Goal: Transaction & Acquisition: Book appointment/travel/reservation

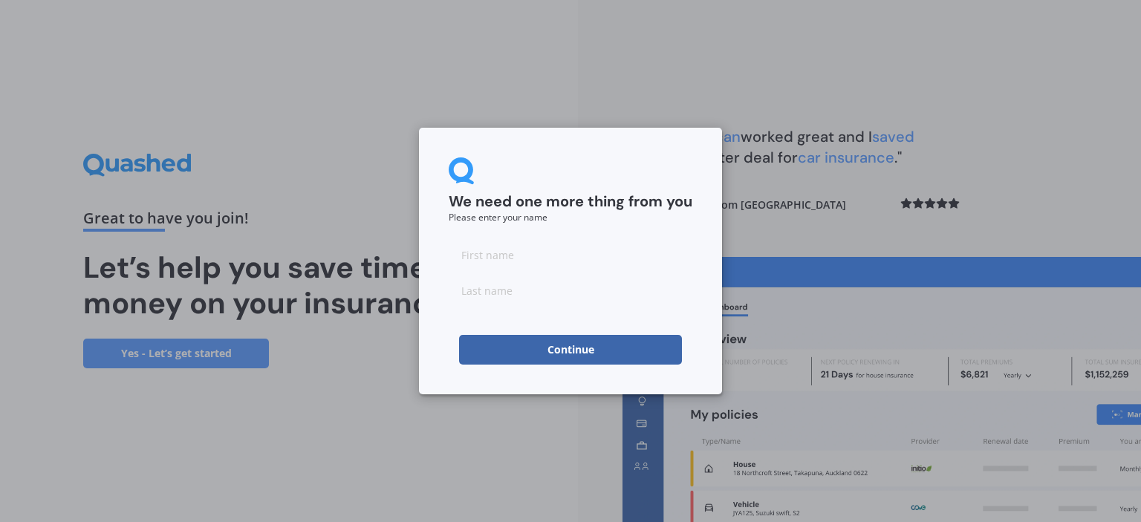
click at [499, 255] on input at bounding box center [571, 255] width 244 height 30
type input "[PERSON_NAME]"
click at [513, 286] on input at bounding box center [571, 291] width 244 height 30
type input "[PERSON_NAME]"
click at [555, 346] on button "Continue" at bounding box center [570, 350] width 223 height 30
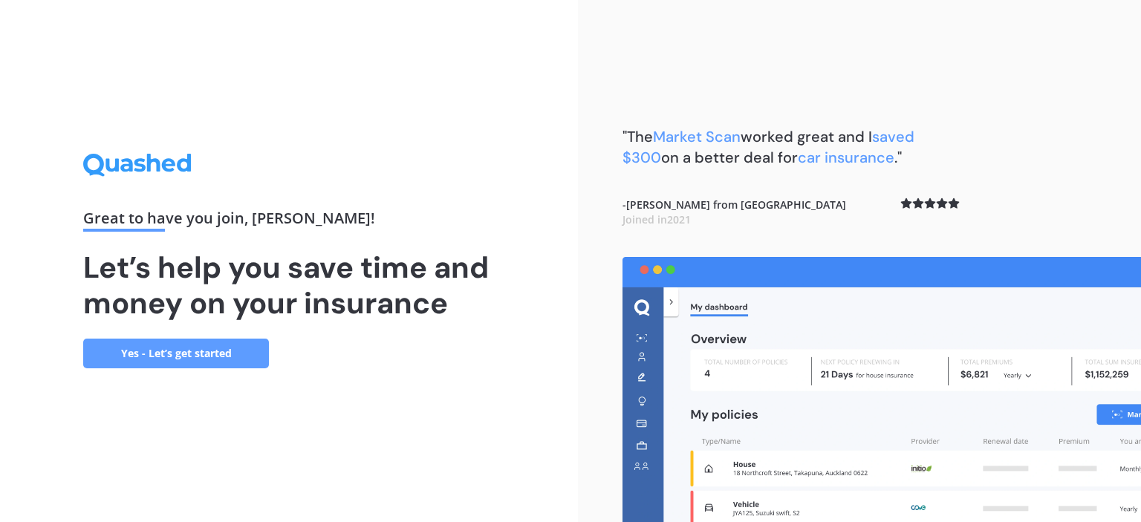
click at [223, 353] on link "Yes - Let’s get started" at bounding box center [176, 354] width 186 height 30
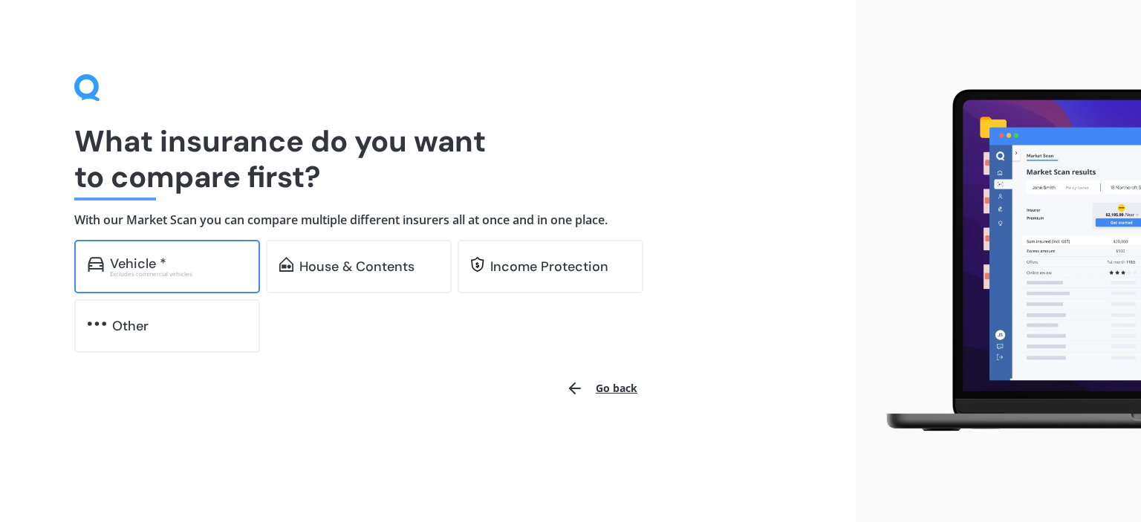
click at [209, 281] on div "Vehicle * Excludes commercial vehicles" at bounding box center [167, 266] width 186 height 53
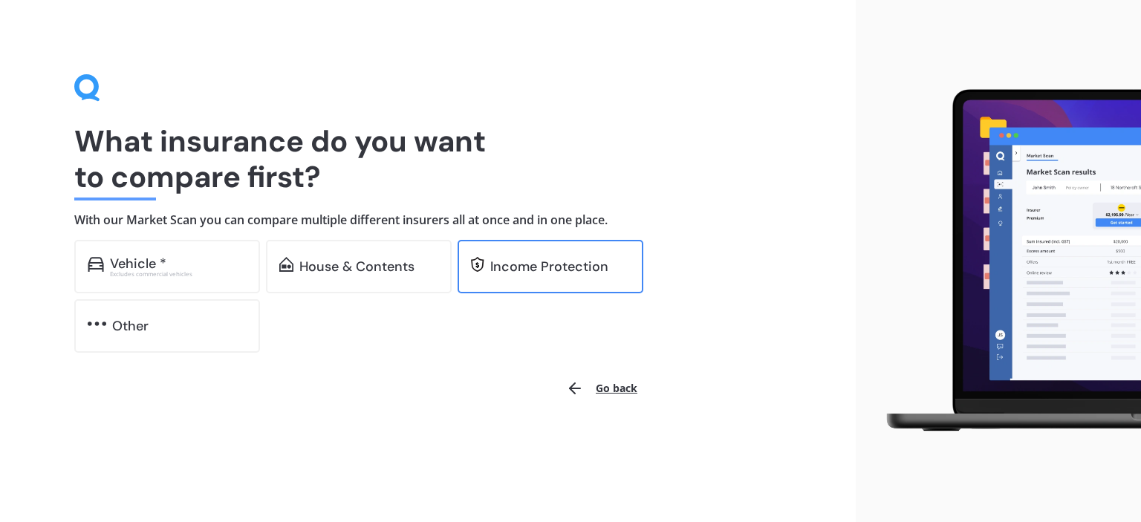
click at [493, 276] on div "Income Protection" at bounding box center [550, 266] width 186 height 53
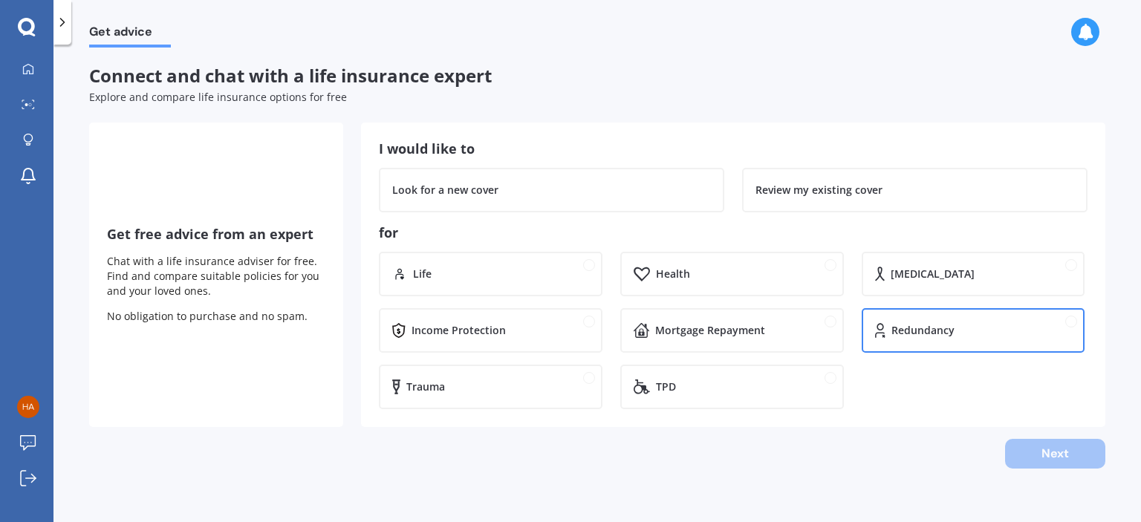
click at [951, 333] on div "Redundancy" at bounding box center [922, 330] width 63 height 15
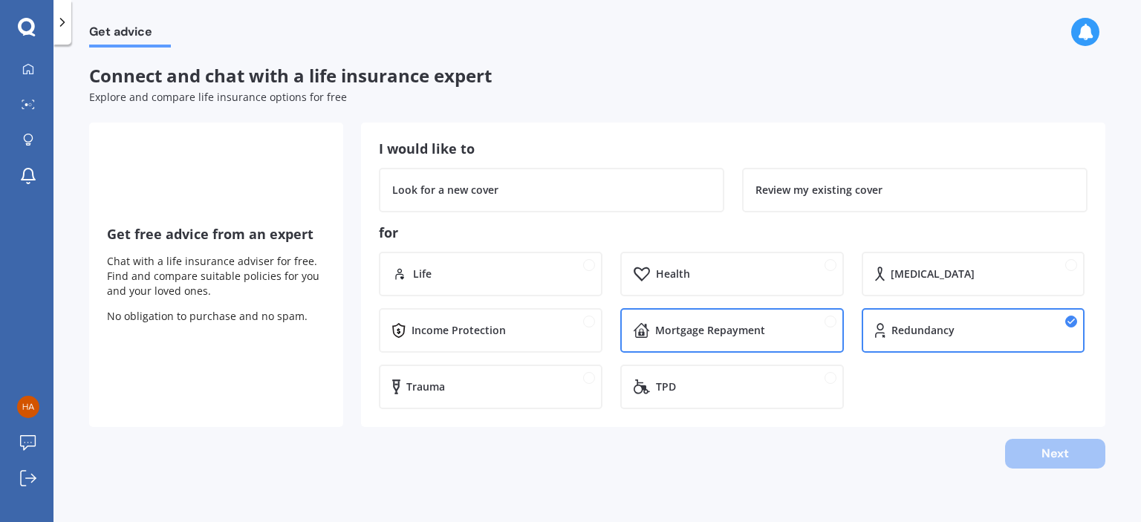
click at [775, 329] on div "Mortgage Repayment" at bounding box center [742, 330] width 175 height 15
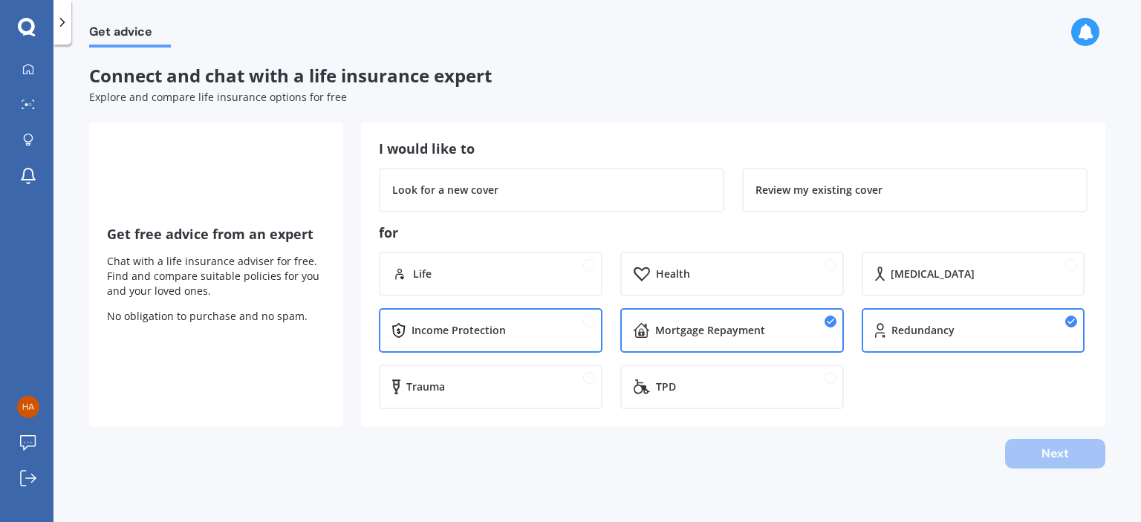
click at [557, 332] on div "Income Protection" at bounding box center [499, 330] width 177 height 15
click at [697, 267] on div "Health" at bounding box center [743, 274] width 175 height 15
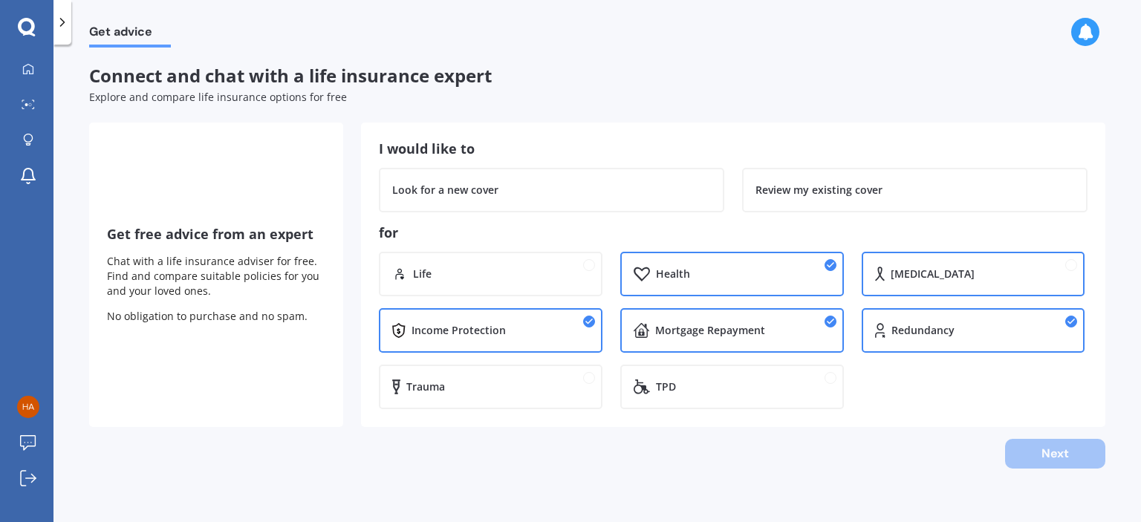
click at [903, 290] on div "[MEDICAL_DATA]" at bounding box center [973, 274] width 224 height 45
click at [524, 273] on div "Life" at bounding box center [501, 274] width 176 height 15
click at [553, 272] on div "Life" at bounding box center [501, 274] width 176 height 15
click at [763, 272] on div "Health" at bounding box center [743, 274] width 175 height 15
click at [947, 278] on div "[MEDICAL_DATA]" at bounding box center [980, 274] width 181 height 15
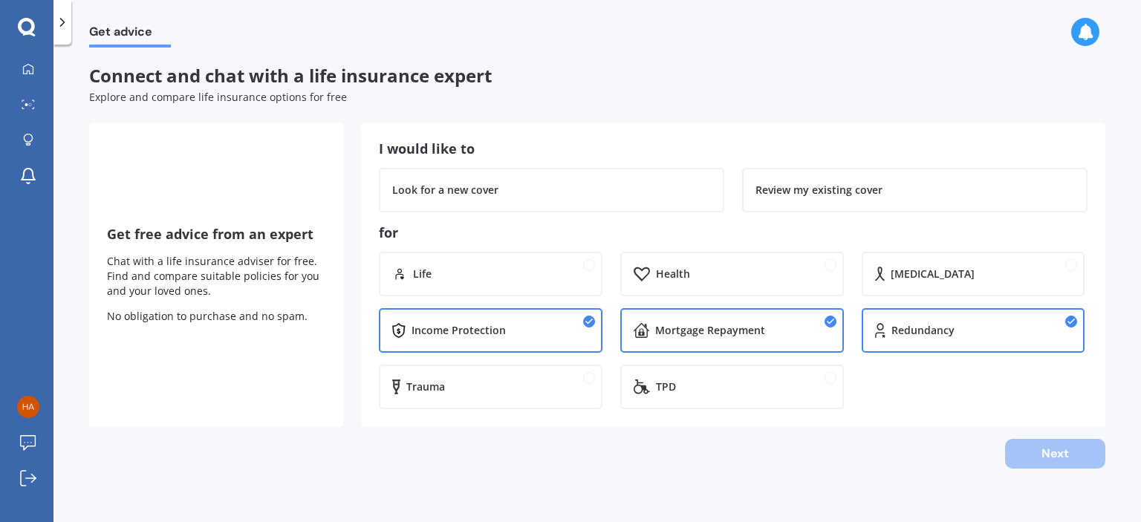
click at [937, 339] on div "Redundancy" at bounding box center [973, 330] width 224 height 45
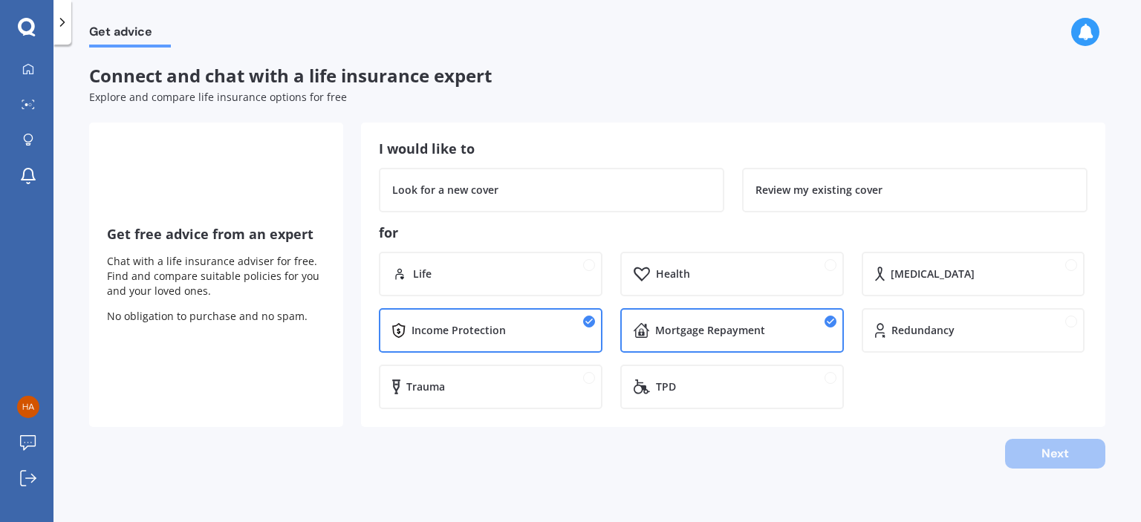
click at [1043, 454] on div "Next" at bounding box center [597, 454] width 1016 height 30
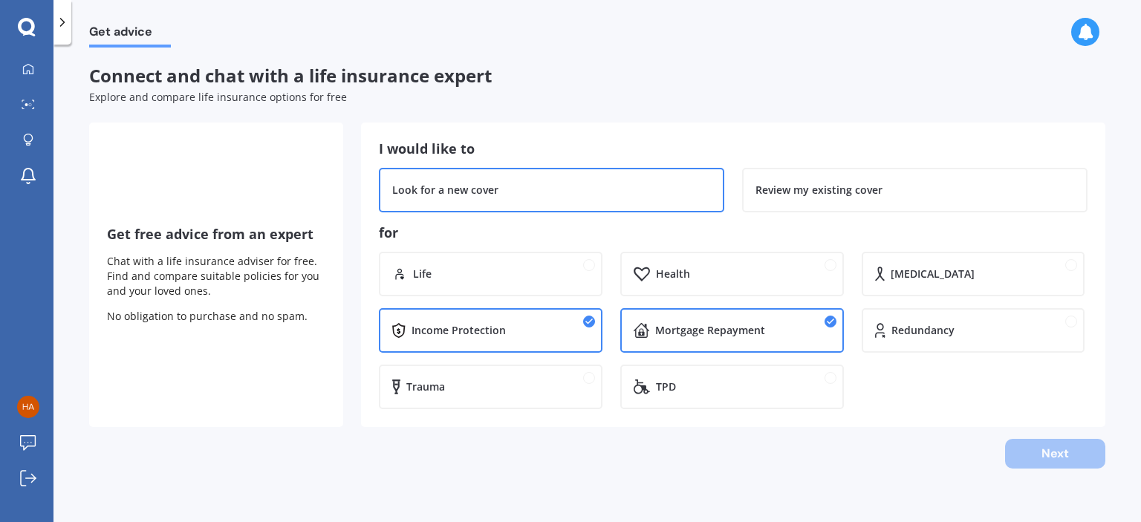
click at [606, 204] on div "Look for a new cover" at bounding box center [551, 190] width 345 height 45
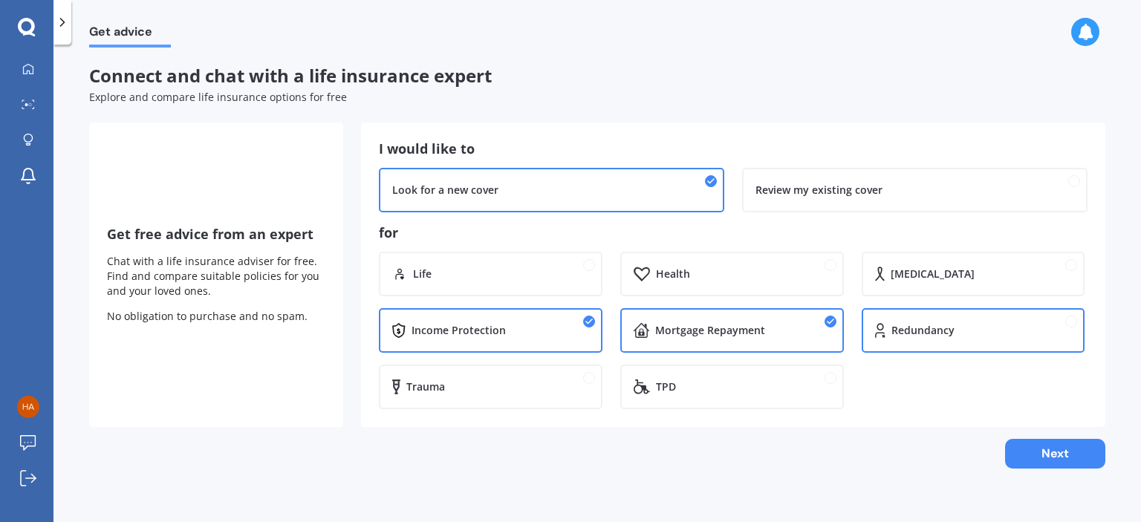
drag, startPoint x: 1046, startPoint y: 450, endPoint x: 911, endPoint y: 329, distance: 180.9
click at [918, 404] on div "Connect and chat with a life insurance expert Explore and compare life insuranc…" at bounding box center [597, 266] width 1016 height 403
click at [910, 326] on div "Redundancy" at bounding box center [922, 330] width 63 height 15
click at [1045, 451] on button "Next" at bounding box center [1055, 454] width 100 height 30
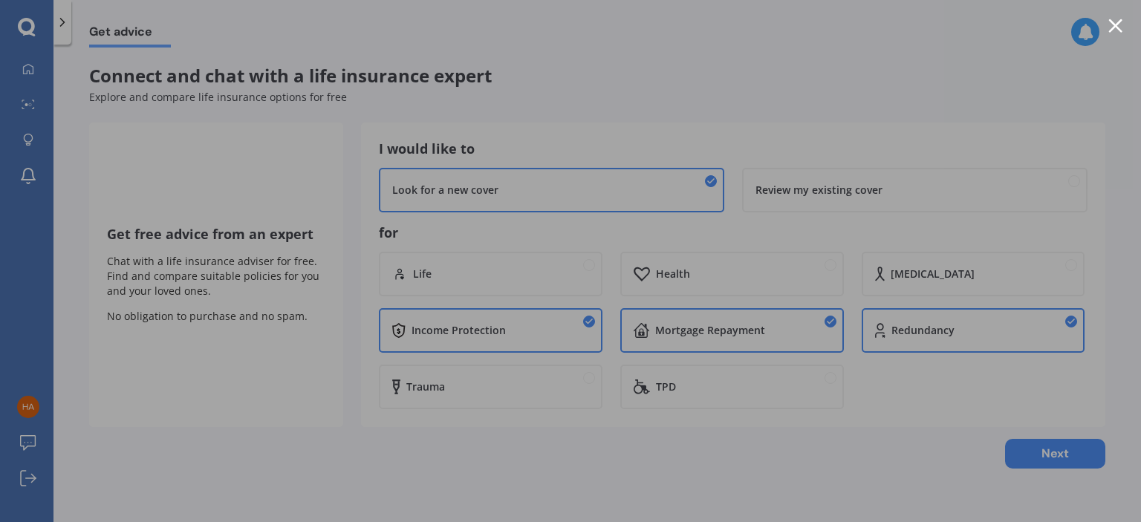
click at [1112, 25] on div at bounding box center [1115, 26] width 14 height 14
